Goal: Information Seeking & Learning: Learn about a topic

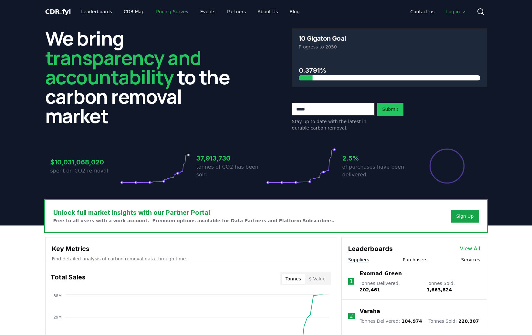
click at [183, 15] on link "Pricing Survey" at bounding box center [172, 12] width 43 height 12
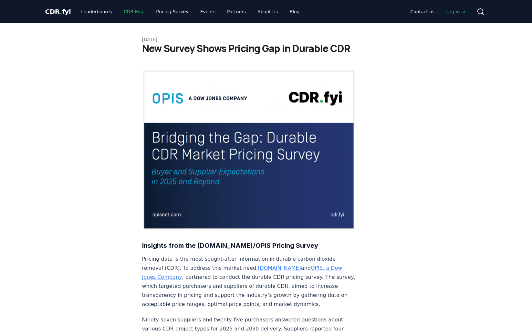
click at [137, 16] on link "CDR Map" at bounding box center [134, 12] width 31 height 12
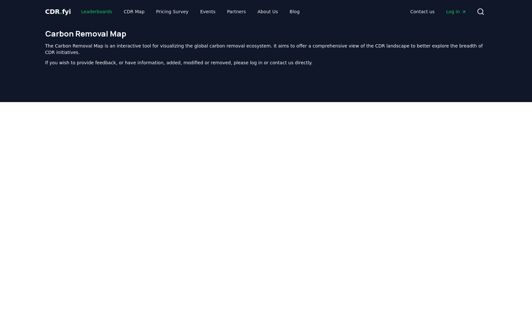
click at [97, 14] on link "Leaderboards" at bounding box center [96, 12] width 41 height 12
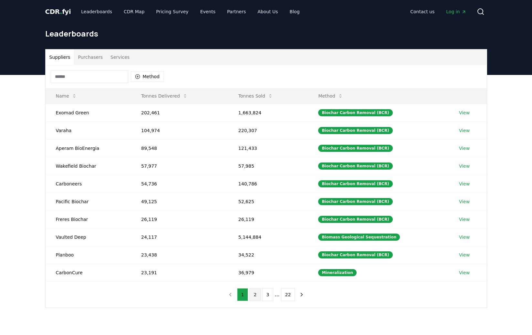
click at [256, 294] on button "2" at bounding box center [254, 294] width 11 height 13
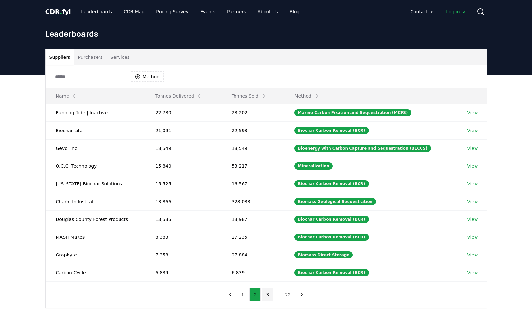
click at [268, 295] on button "3" at bounding box center [267, 294] width 11 height 13
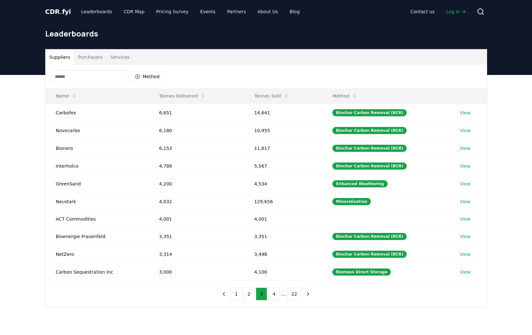
click at [79, 73] on input at bounding box center [90, 76] width 78 height 13
click at [84, 57] on button "Purchasers" at bounding box center [90, 57] width 33 height 16
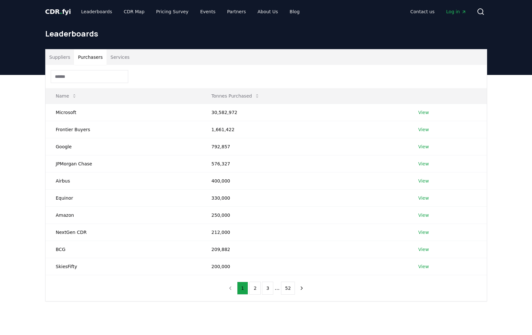
click at [117, 54] on button "Services" at bounding box center [120, 57] width 27 height 16
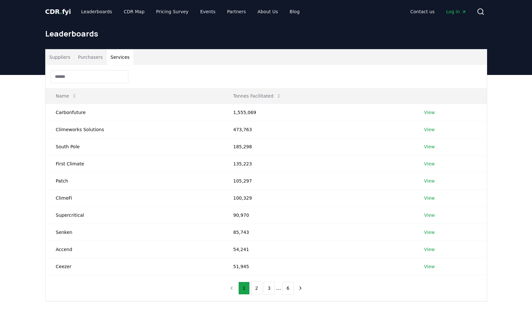
click at [93, 56] on button "Purchasers" at bounding box center [90, 57] width 33 height 16
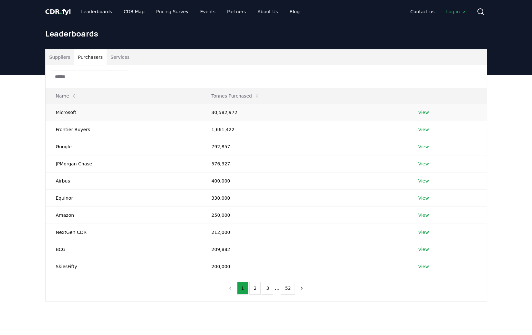
click at [424, 111] on link "View" at bounding box center [423, 112] width 11 height 6
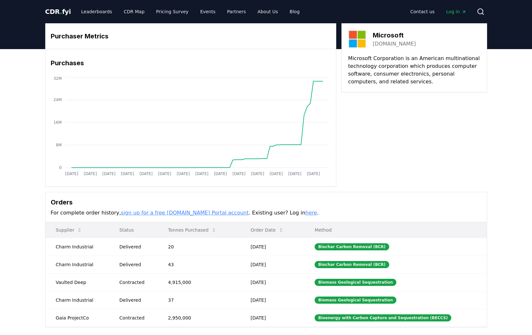
click at [96, 238] on th "Supplier" at bounding box center [78, 230] width 64 height 16
click at [178, 213] on link "sign up for a free [DOMAIN_NAME] Portal account" at bounding box center [185, 213] width 128 height 6
